Goal: Task Accomplishment & Management: Use online tool/utility

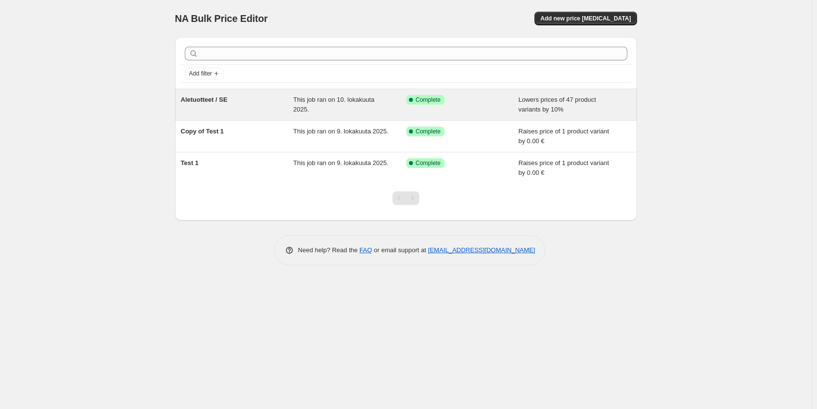
click at [199, 98] on span "Aletuotteet / SE" at bounding box center [204, 99] width 47 height 7
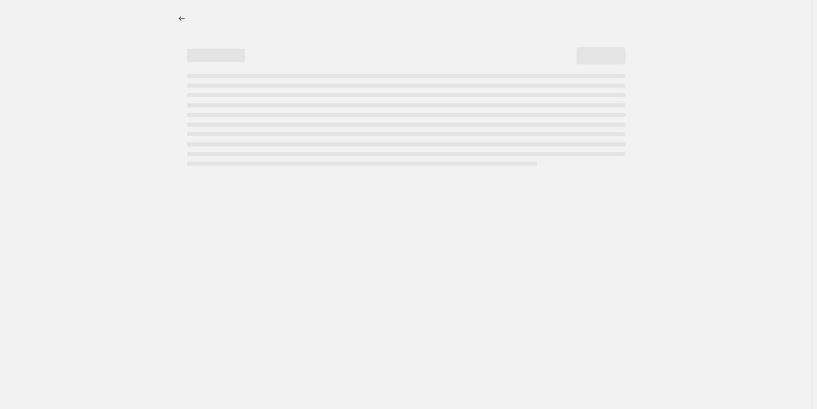
select select "percentage"
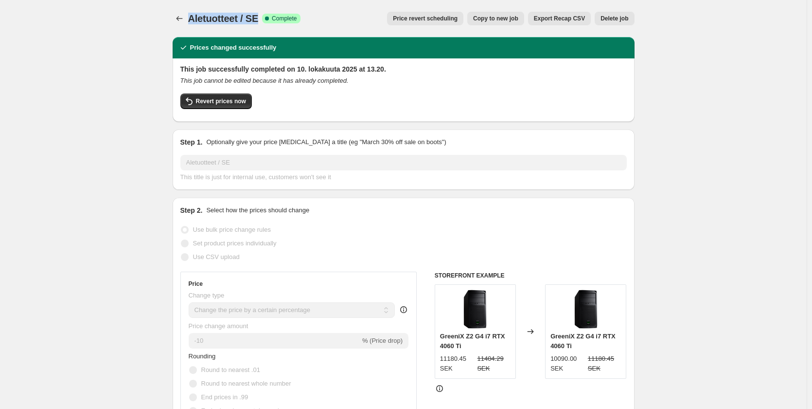
drag, startPoint x: 260, startPoint y: 17, endPoint x: 191, endPoint y: 20, distance: 68.7
click at [191, 20] on span "Aletuotteet / SE" at bounding box center [223, 18] width 71 height 11
copy span "Aletuotteet / SE"
click at [231, 103] on span "Revert prices now" at bounding box center [221, 101] width 50 height 8
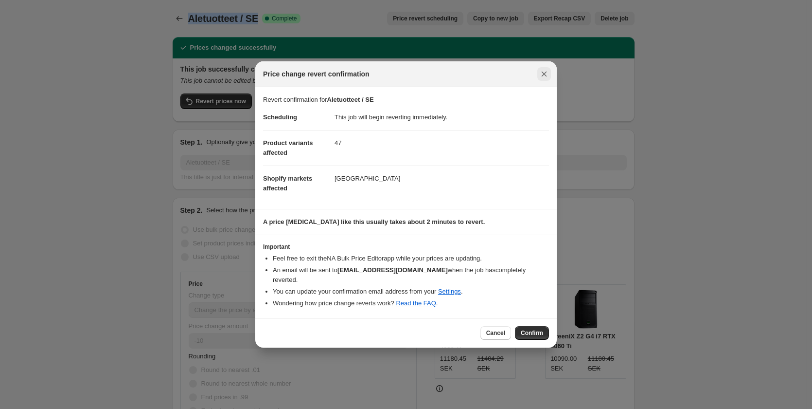
click at [546, 79] on icon "Close" at bounding box center [544, 74] width 10 height 10
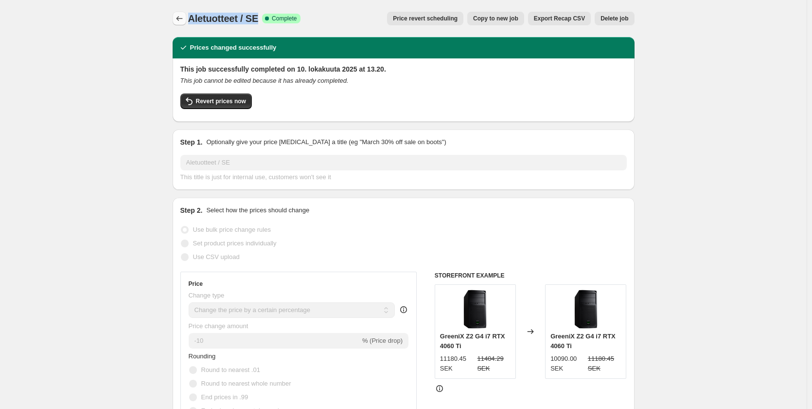
click at [182, 12] on button "Price change jobs" at bounding box center [180, 19] width 14 height 14
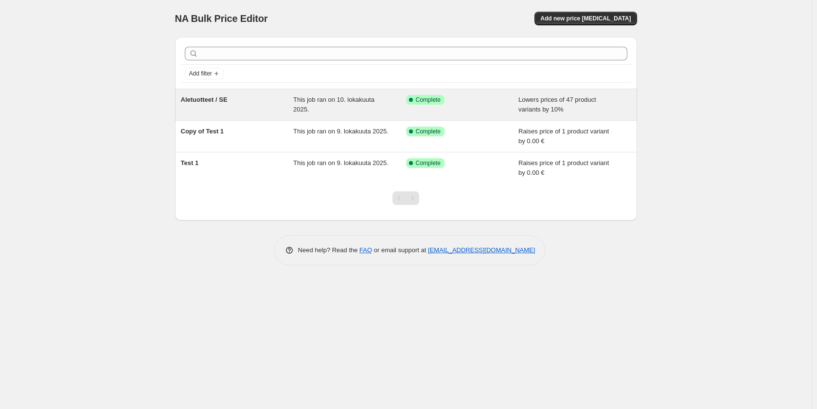
click at [206, 109] on div "Aletuotteet / SE" at bounding box center [237, 104] width 113 height 19
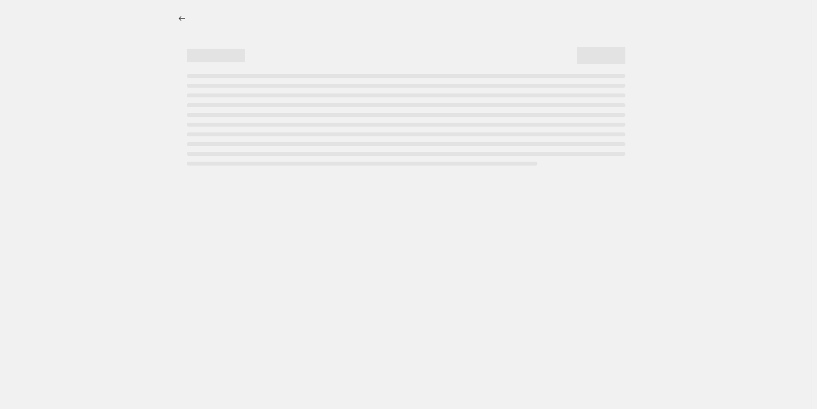
select select "percentage"
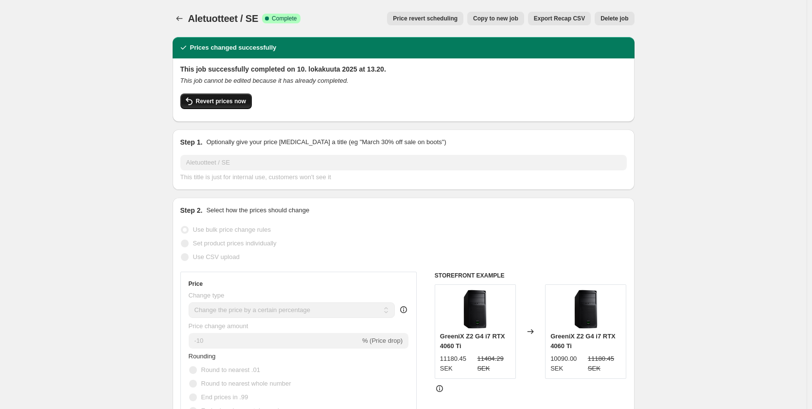
click at [238, 100] on span "Revert prices now" at bounding box center [221, 101] width 50 height 8
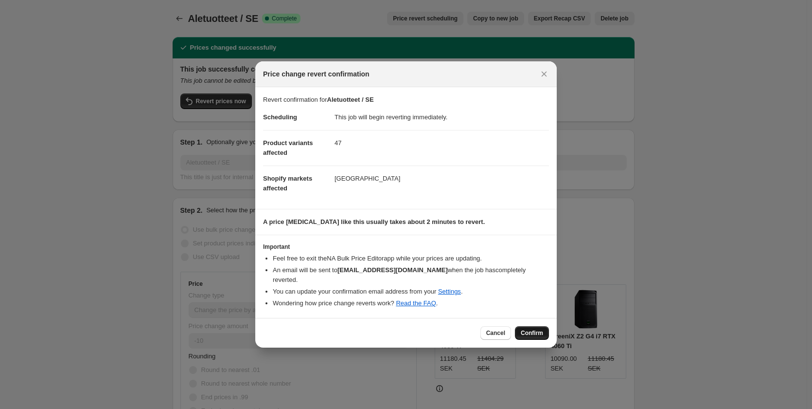
click at [538, 330] on span "Confirm" at bounding box center [532, 333] width 22 height 8
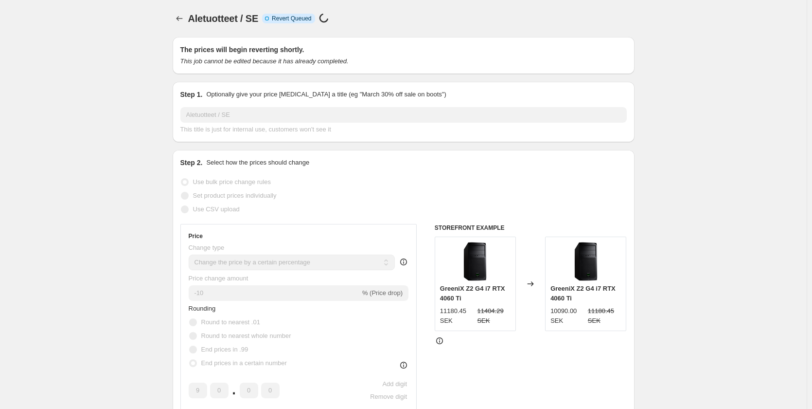
select select "percentage"
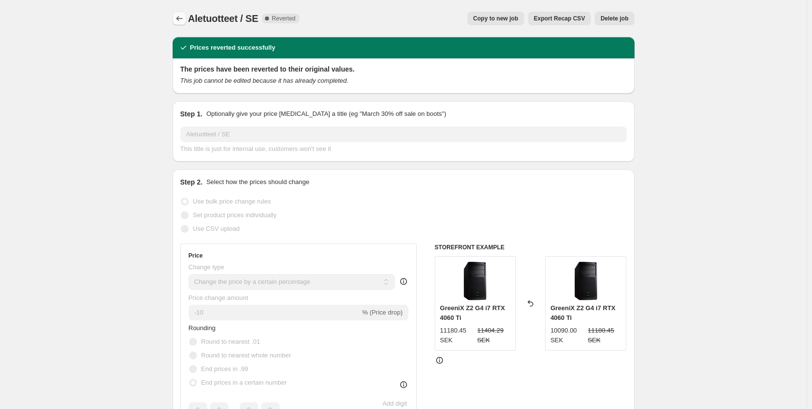
click at [178, 19] on icon "Price change jobs" at bounding box center [180, 19] width 10 height 10
